Goal: Navigation & Orientation: Find specific page/section

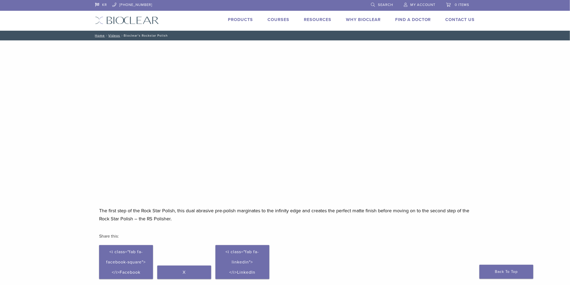
click at [242, 19] on link "Products" at bounding box center [240, 19] width 25 height 5
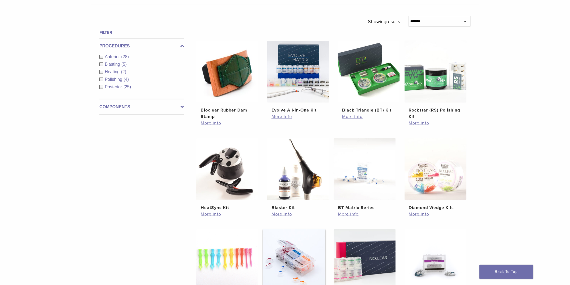
scroll to position [329, 0]
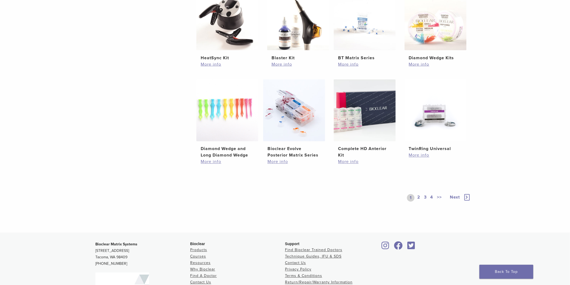
click at [419, 199] on link "2" at bounding box center [418, 198] width 5 height 8
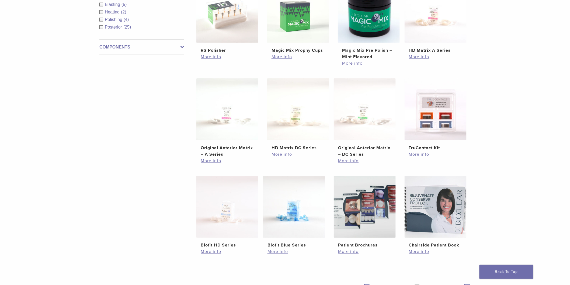
scroll to position [209, 0]
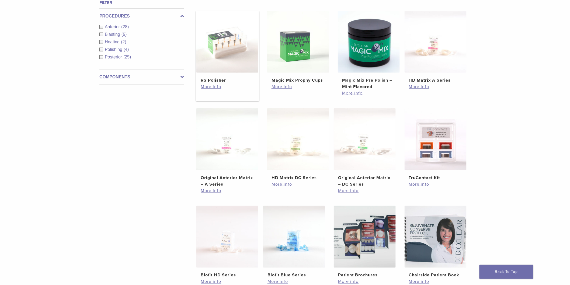
click at [232, 54] on img at bounding box center [227, 42] width 62 height 62
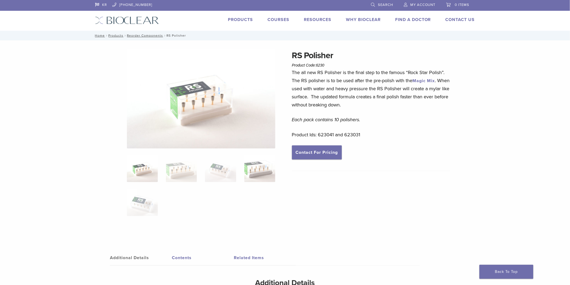
click at [257, 176] on img at bounding box center [259, 168] width 31 height 27
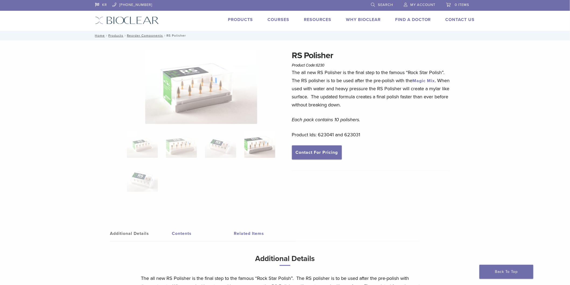
click at [205, 92] on img at bounding box center [201, 86] width 112 height 75
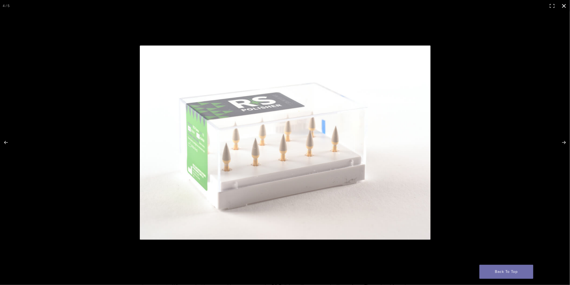
click at [563, 4] on button "Close (Esc)" at bounding box center [564, 6] width 12 height 12
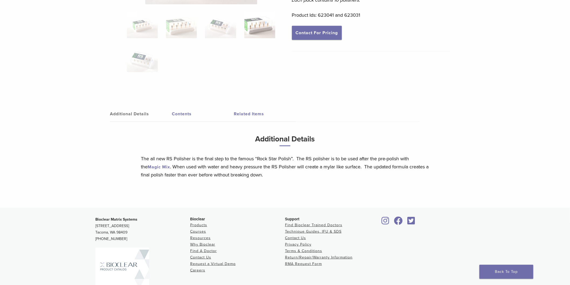
scroll to position [150, 0]
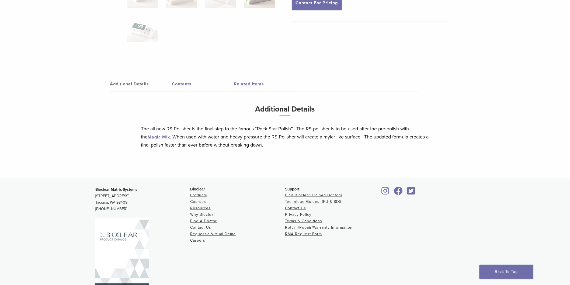
click at [140, 247] on img at bounding box center [122, 253] width 54 height 70
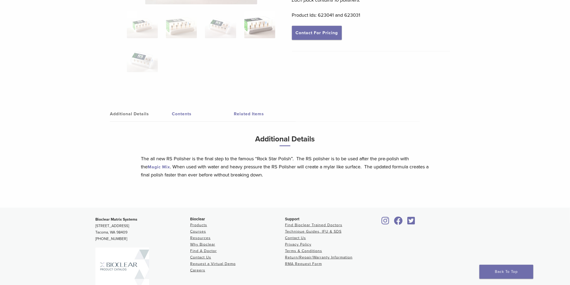
scroll to position [0, 0]
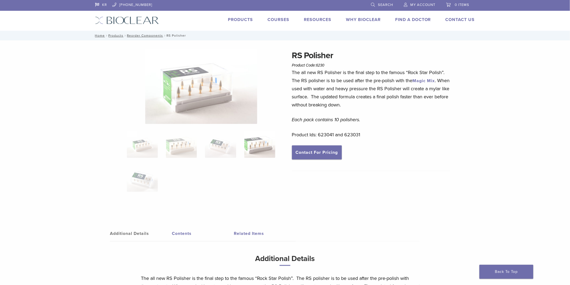
drag, startPoint x: 506, startPoint y: 1, endPoint x: 507, endPoint y: 7, distance: 5.7
click at [500, 19] on header "KR 1.855.712.5327 Search My Account 0 items Cart No products in the cart. Back …" at bounding box center [285, 15] width 570 height 31
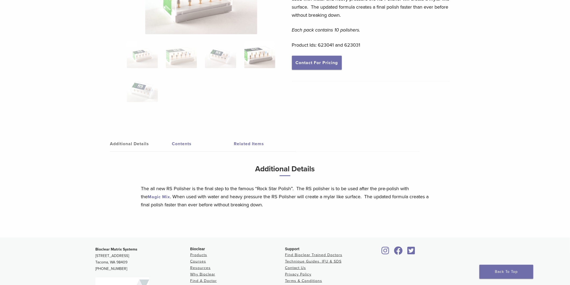
scroll to position [150, 0]
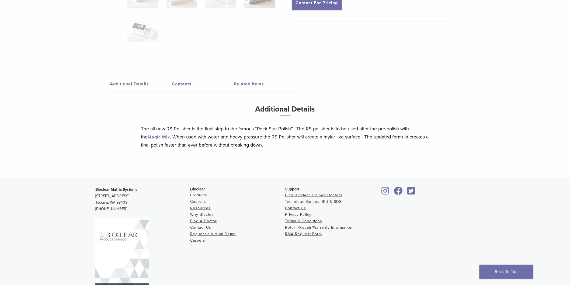
click at [193, 195] on link "Products" at bounding box center [198, 195] width 17 height 5
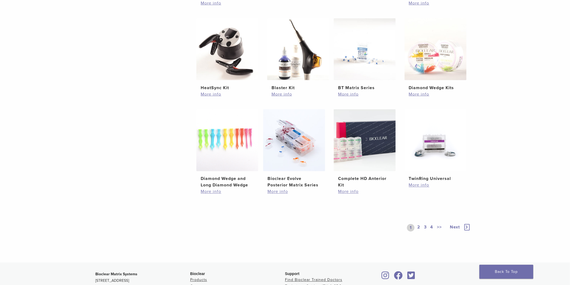
scroll to position [405, 0]
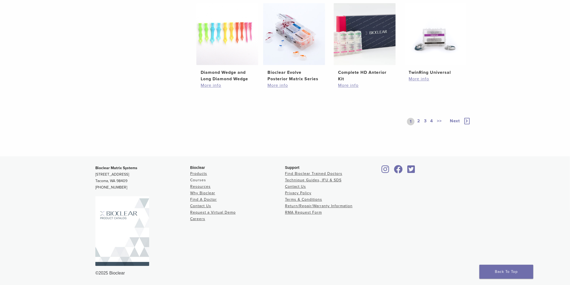
click at [200, 179] on link "Courses" at bounding box center [198, 180] width 16 height 5
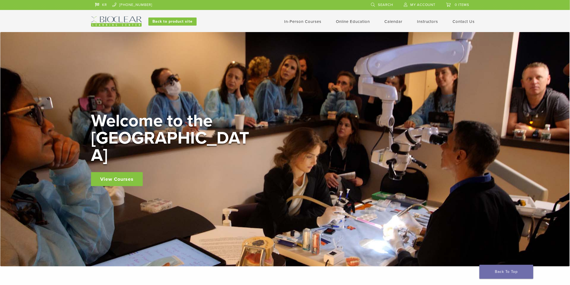
click at [297, 22] on link "In-Person Courses" at bounding box center [302, 21] width 37 height 5
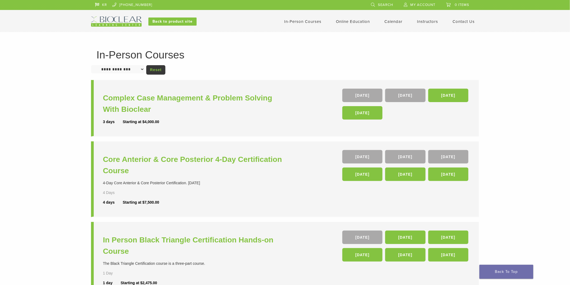
click at [349, 22] on link "Online Education" at bounding box center [353, 21] width 34 height 5
click at [387, 21] on link "Calendar" at bounding box center [393, 21] width 18 height 5
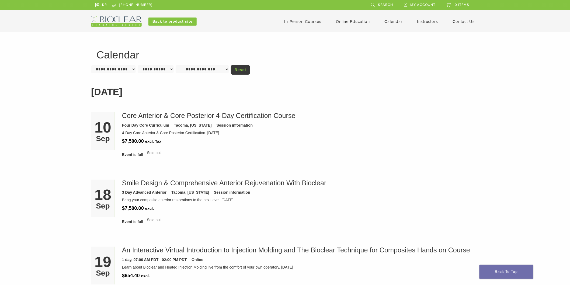
click at [424, 23] on link "Instructors" at bounding box center [427, 21] width 21 height 5
